Goal: Check status: Check status

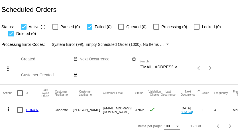
click at [149, 67] on input "charjeanne@gmail.com" at bounding box center [155, 67] width 33 height 5
paste input "meganmdeming"
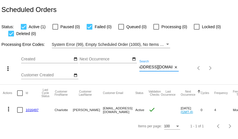
type input "meganmdeming@gmail.com"
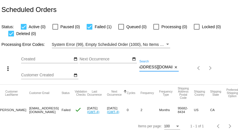
scroll to position [0, 0]
